Goal: Task Accomplishment & Management: Manage account settings

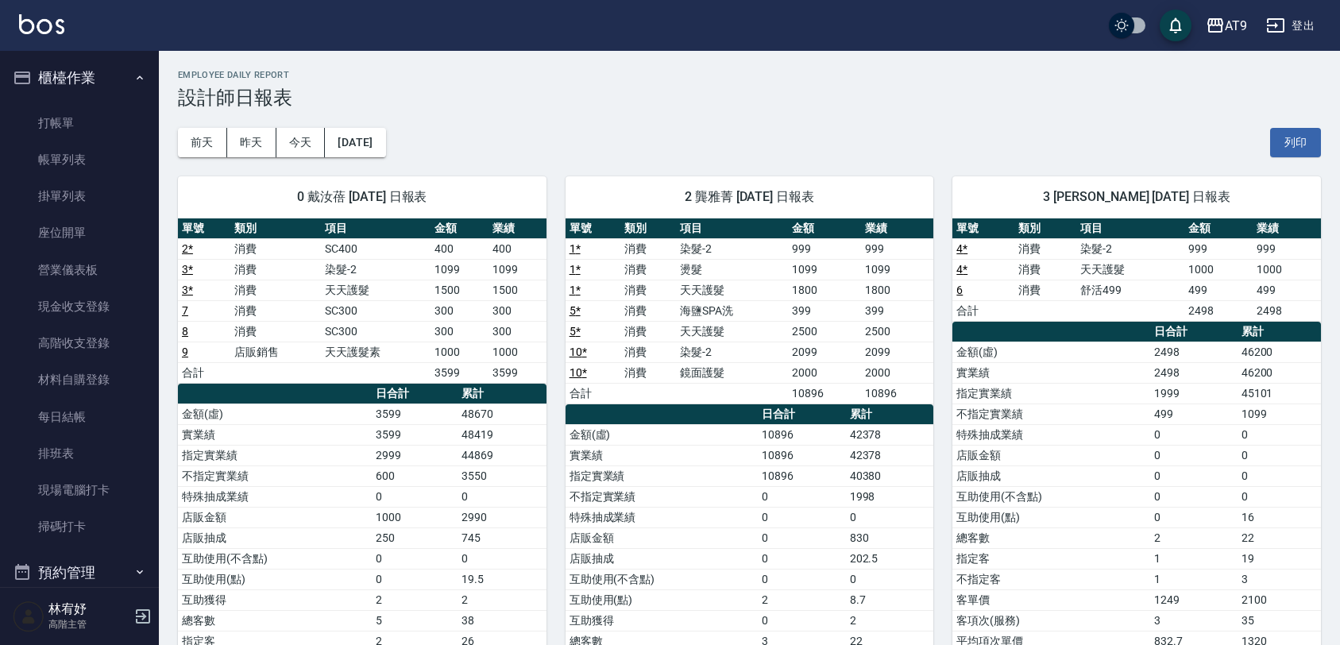
click at [681, 387] on tbody "1 * 消費 染髮-2 999 999 1 * 消費 燙髮 1099 1099 1 * 消費 天天護髮 1800 1800 5 * 消費 海鹽SPA洗 399…" at bounding box center [749, 320] width 368 height 165
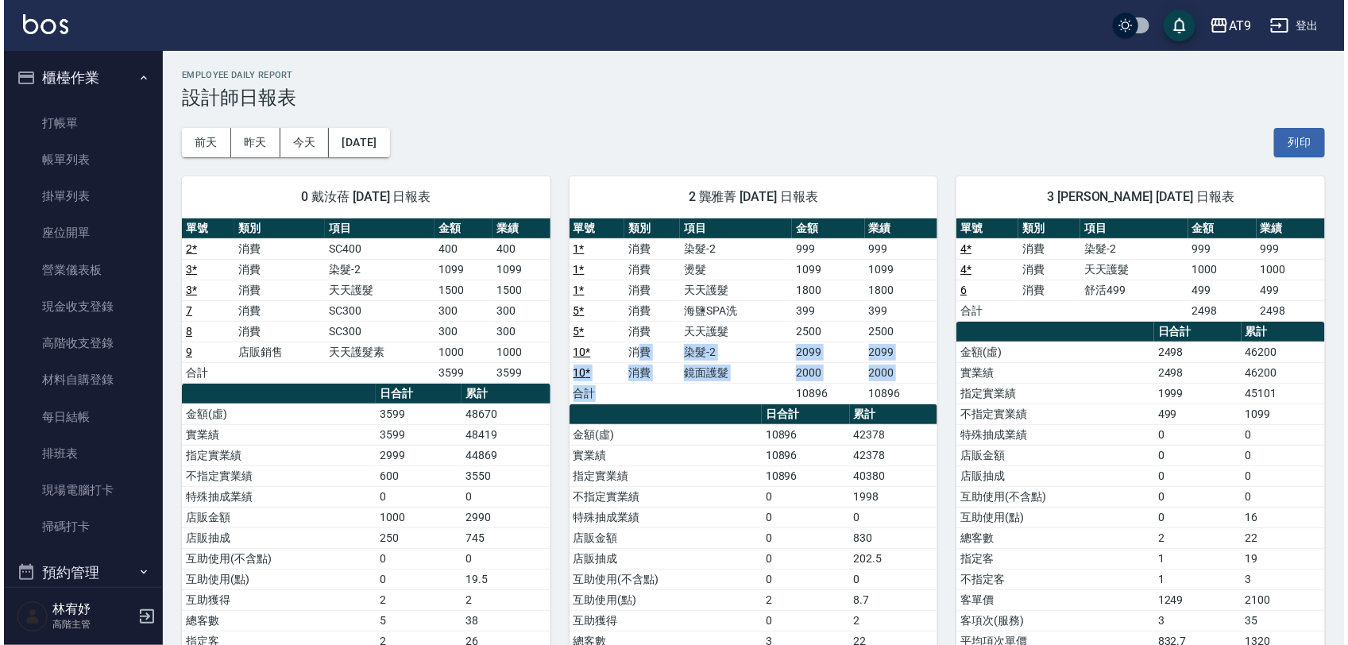
scroll to position [469, 0]
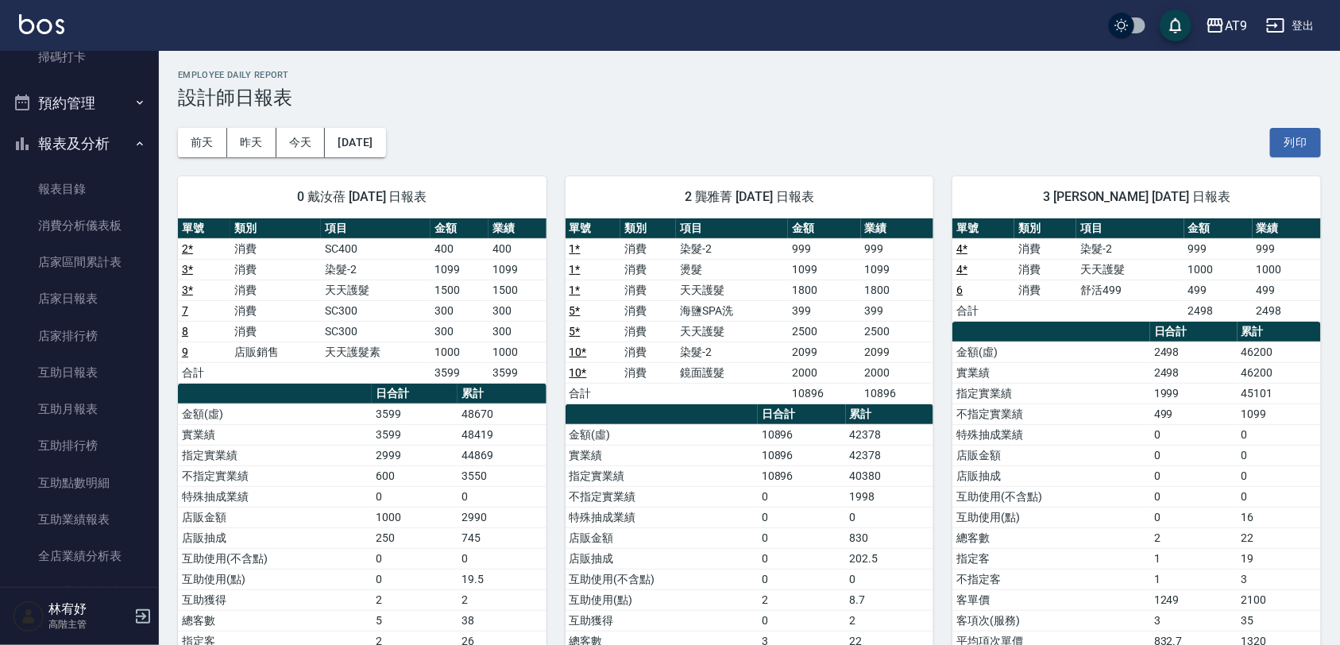
click at [593, 485] on td "指定實業績" at bounding box center [661, 475] width 192 height 21
click at [141, 620] on icon "button" at bounding box center [142, 616] width 19 height 19
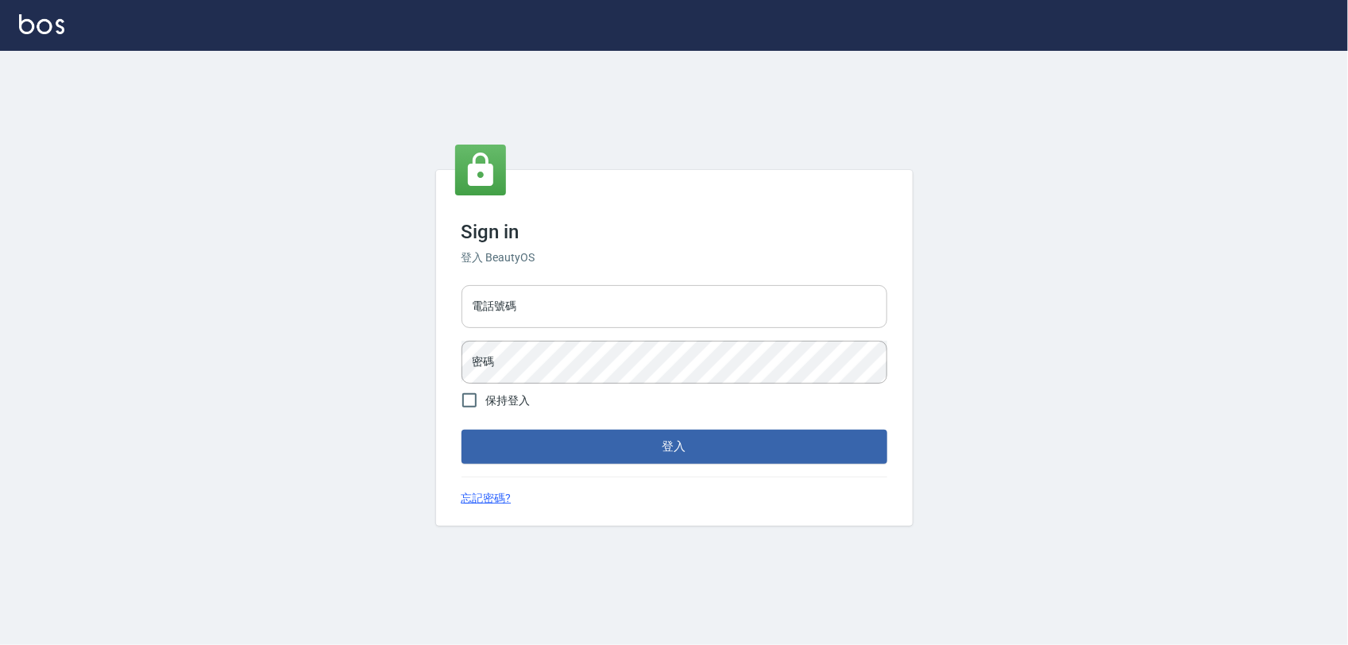
click at [636, 307] on input "電話號碼" at bounding box center [674, 306] width 426 height 43
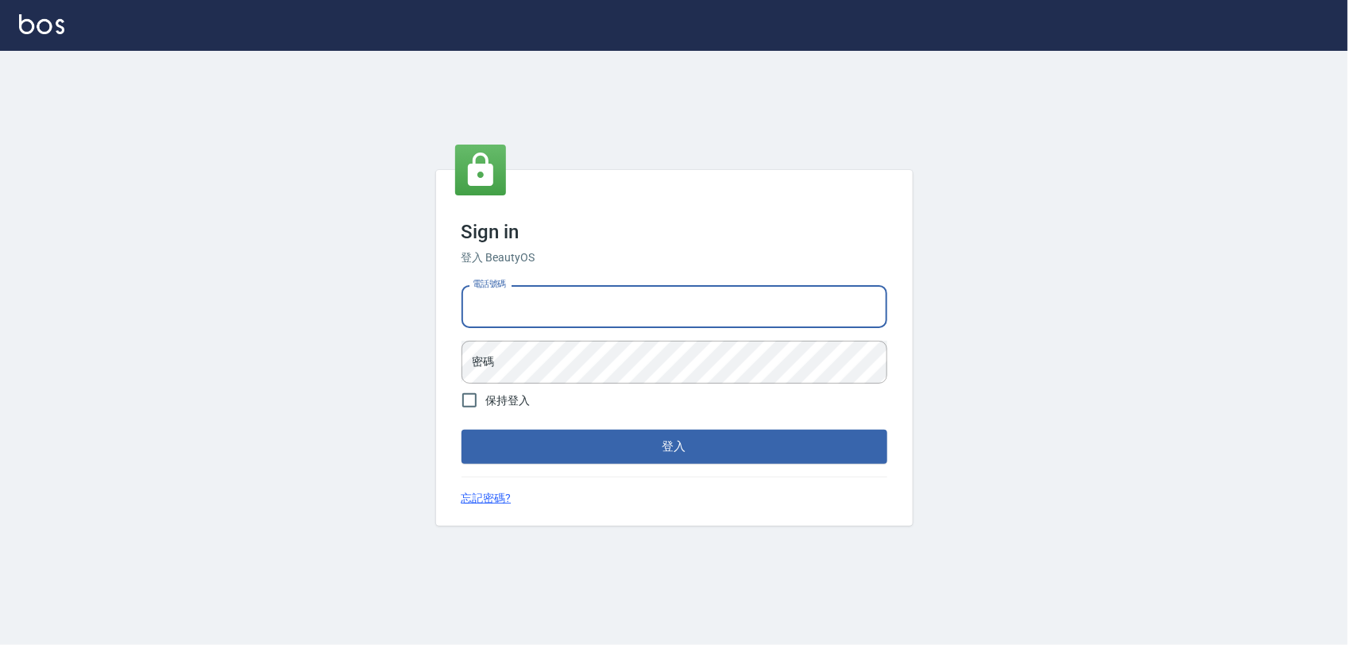
type input "0975151920"
